Goal: Manage account settings

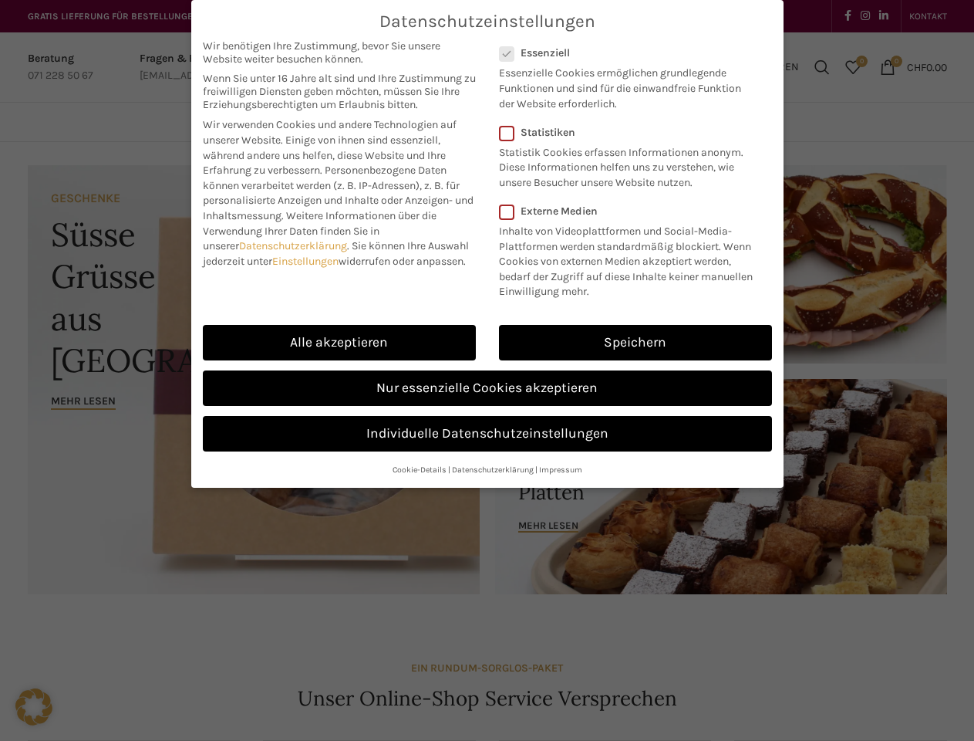
click at [308, 261] on link "Einstellungen" at bounding box center [305, 261] width 66 height 13
checkbox input "false"
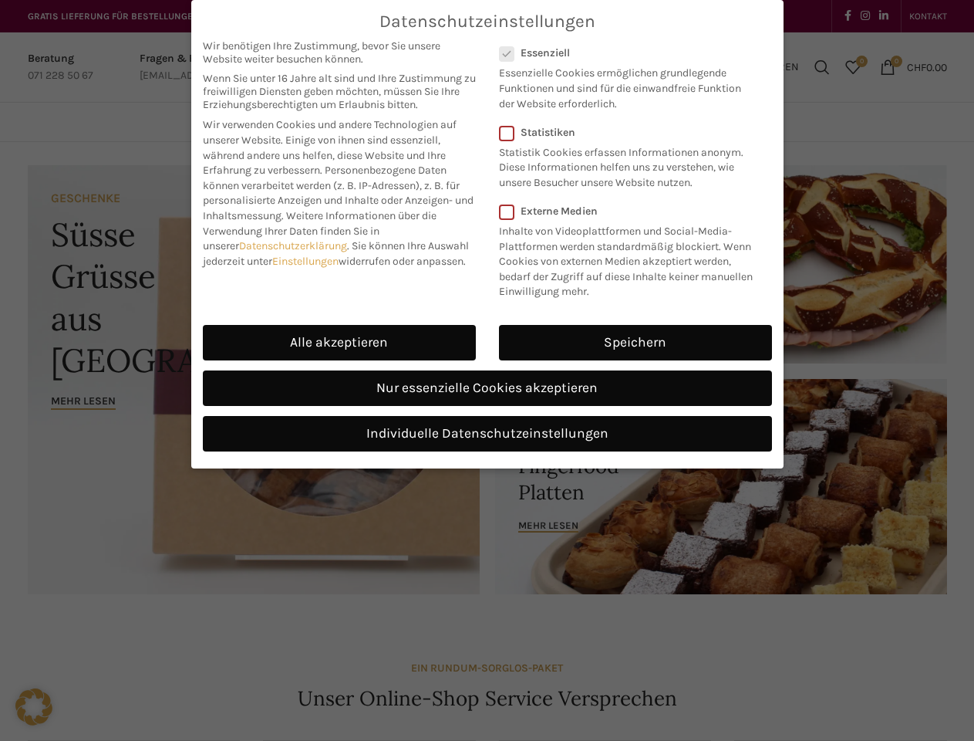
click at [339, 343] on div "Datenschutzeinstellungen Wir benötigen Ihre Zustimmung, bevor Sie unsere Websit…" at bounding box center [487, 370] width 974 height 741
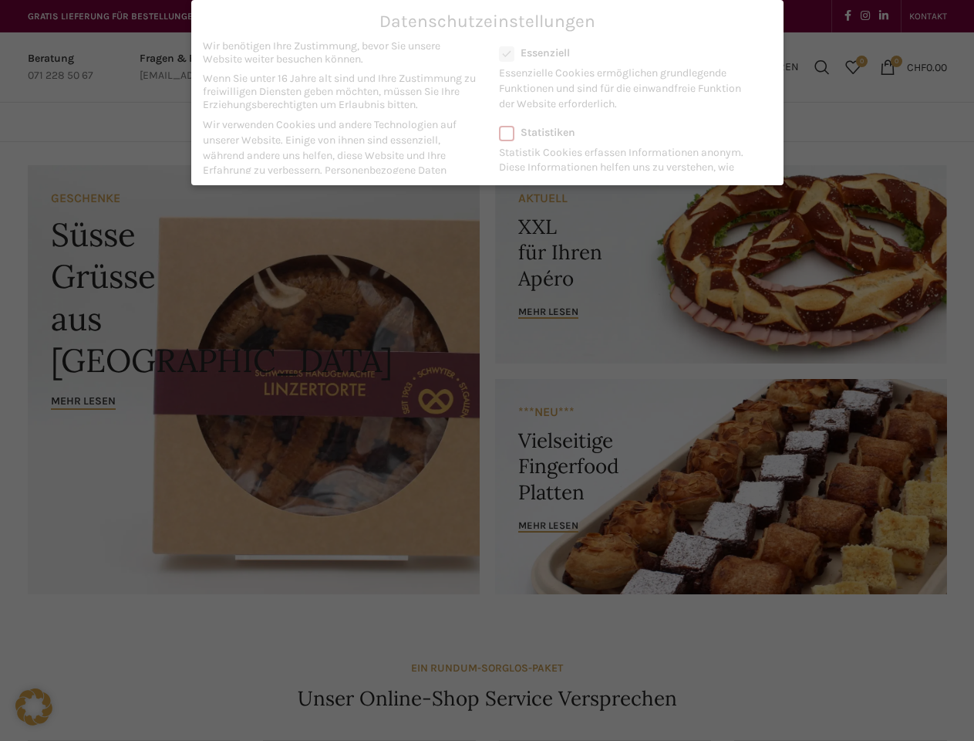
click at [636, 343] on div "Datenschutzeinstellungen Wir benötigen Ihre Zustimmung, bevor Sie unsere Websit…" at bounding box center [487, 370] width 974 height 741
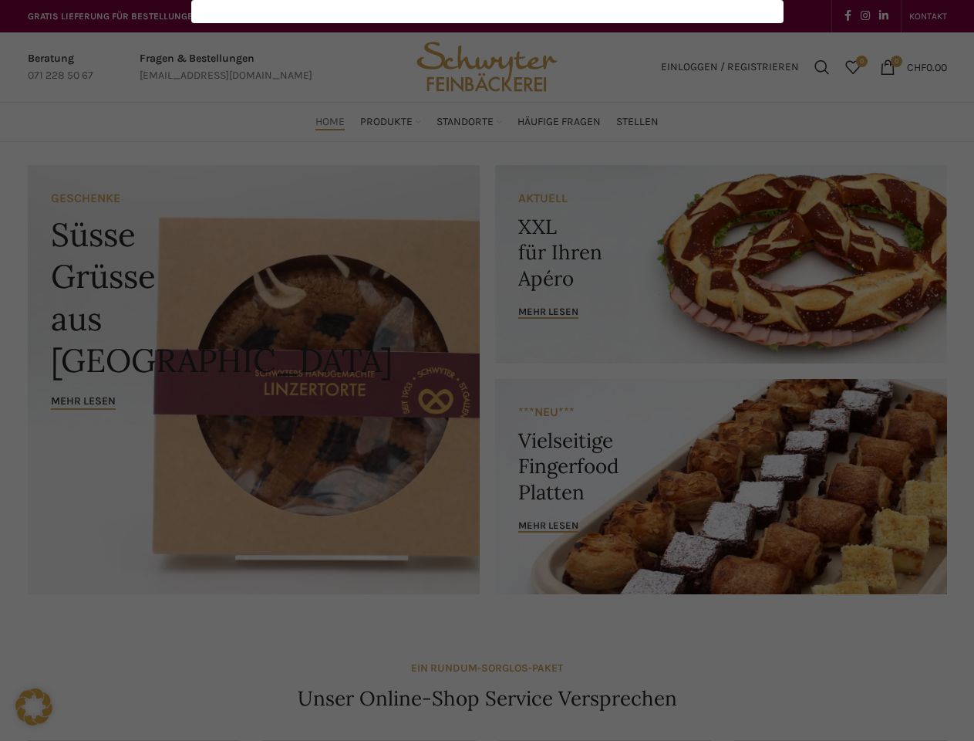
click at [488, 388] on div "Datenschutzeinstellungen Wir benötigen Ihre Zustimmung, bevor Sie unsere Websit…" at bounding box center [487, 370] width 974 height 741
click at [488, 434] on div "Datenschutzeinstellungen Wir benötigen Ihre Zustimmung, bevor Sie unsere Websit…" at bounding box center [487, 370] width 974 height 741
click at [420, 469] on div "Datenschutzeinstellungen Wir benötigen Ihre Zustimmung, bevor Sie unsere Websit…" at bounding box center [487, 370] width 974 height 741
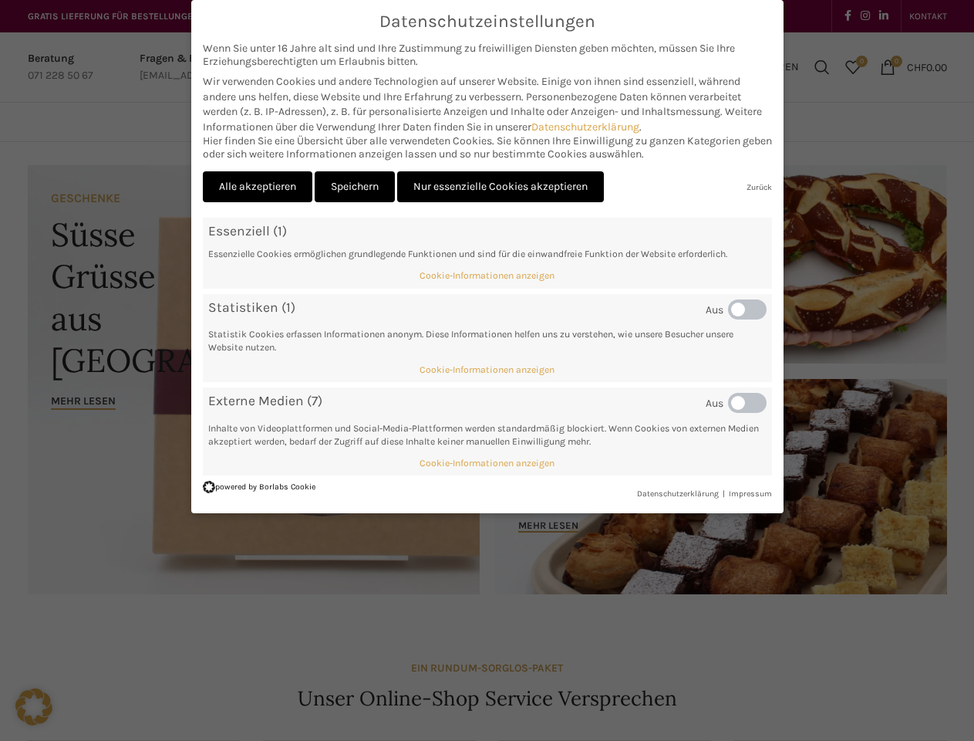
click at [258, 650] on div "Datenschutzeinstellungen Wir benötigen Ihre Zustimmung, bevor Sie unsere Websit…" at bounding box center [487, 370] width 974 height 741
click at [355, 650] on div "Datenschutzeinstellungen Wir benötigen Ihre Zustimmung, bevor Sie unsere Websit…" at bounding box center [487, 370] width 974 height 741
click at [501, 650] on div "Datenschutzeinstellungen Wir benötigen Ihre Zustimmung, bevor Sie unsere Websit…" at bounding box center [487, 370] width 974 height 741
click at [745, 651] on div "Datenschutzeinstellungen Wir benötigen Ihre Zustimmung, bevor Sie unsere Websit…" at bounding box center [487, 370] width 974 height 741
